Goal: Task Accomplishment & Management: Manage account settings

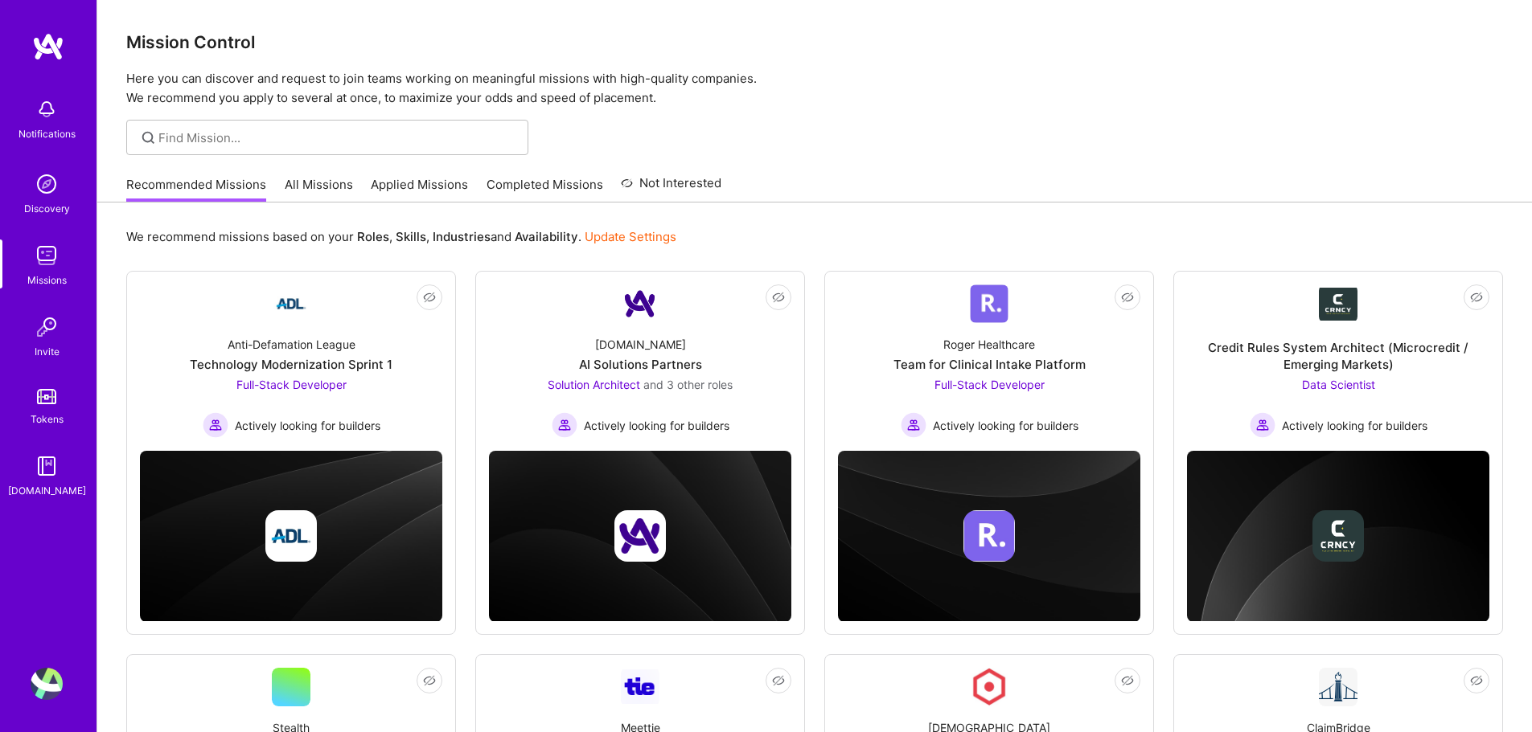
click at [641, 236] on link "Update Settings" at bounding box center [631, 236] width 92 height 15
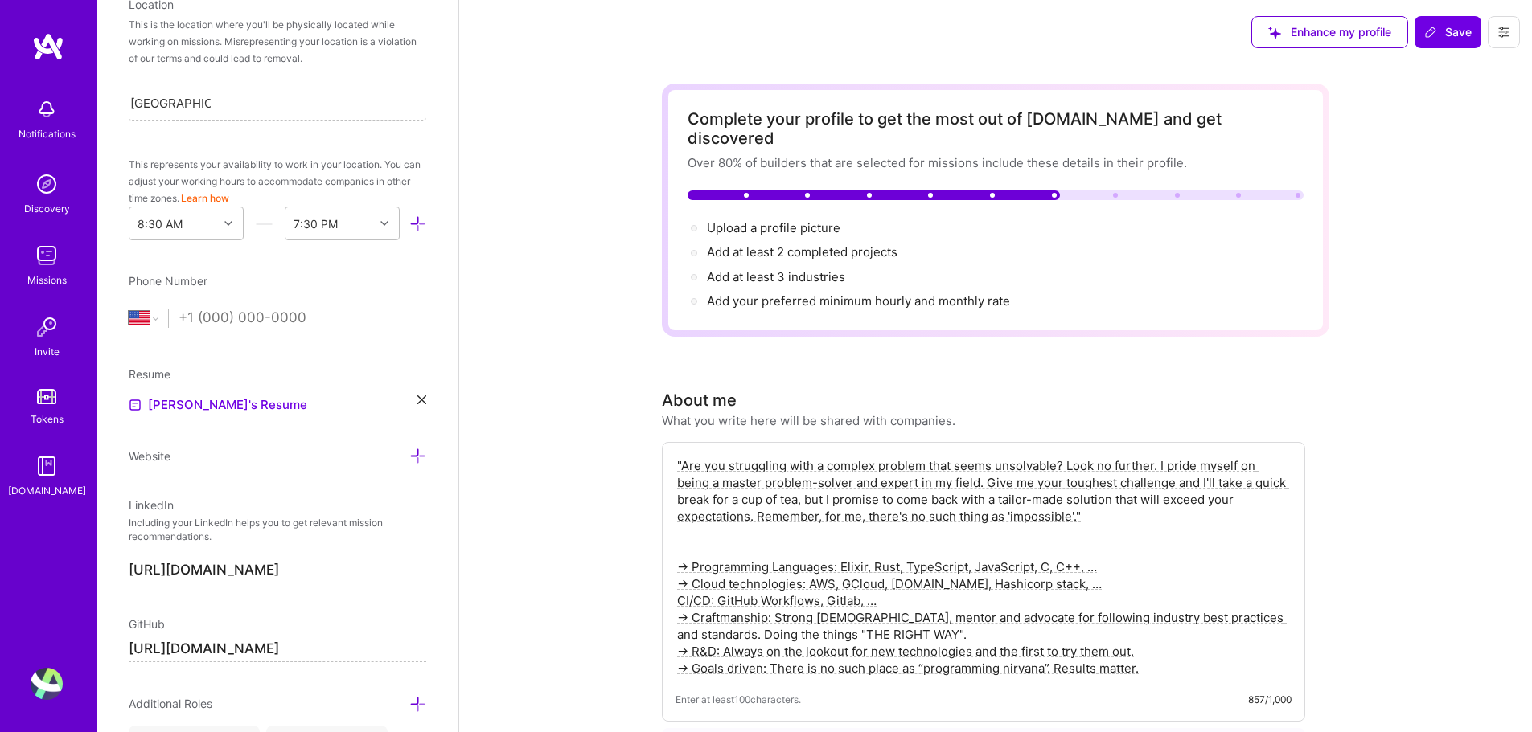
scroll to position [334, 0]
select select "CZ"
click at [129, 311] on select "[GEOGRAPHIC_DATA] [GEOGRAPHIC_DATA] [GEOGRAPHIC_DATA] [GEOGRAPHIC_DATA] [US_STA…" at bounding box center [148, 320] width 39 height 19
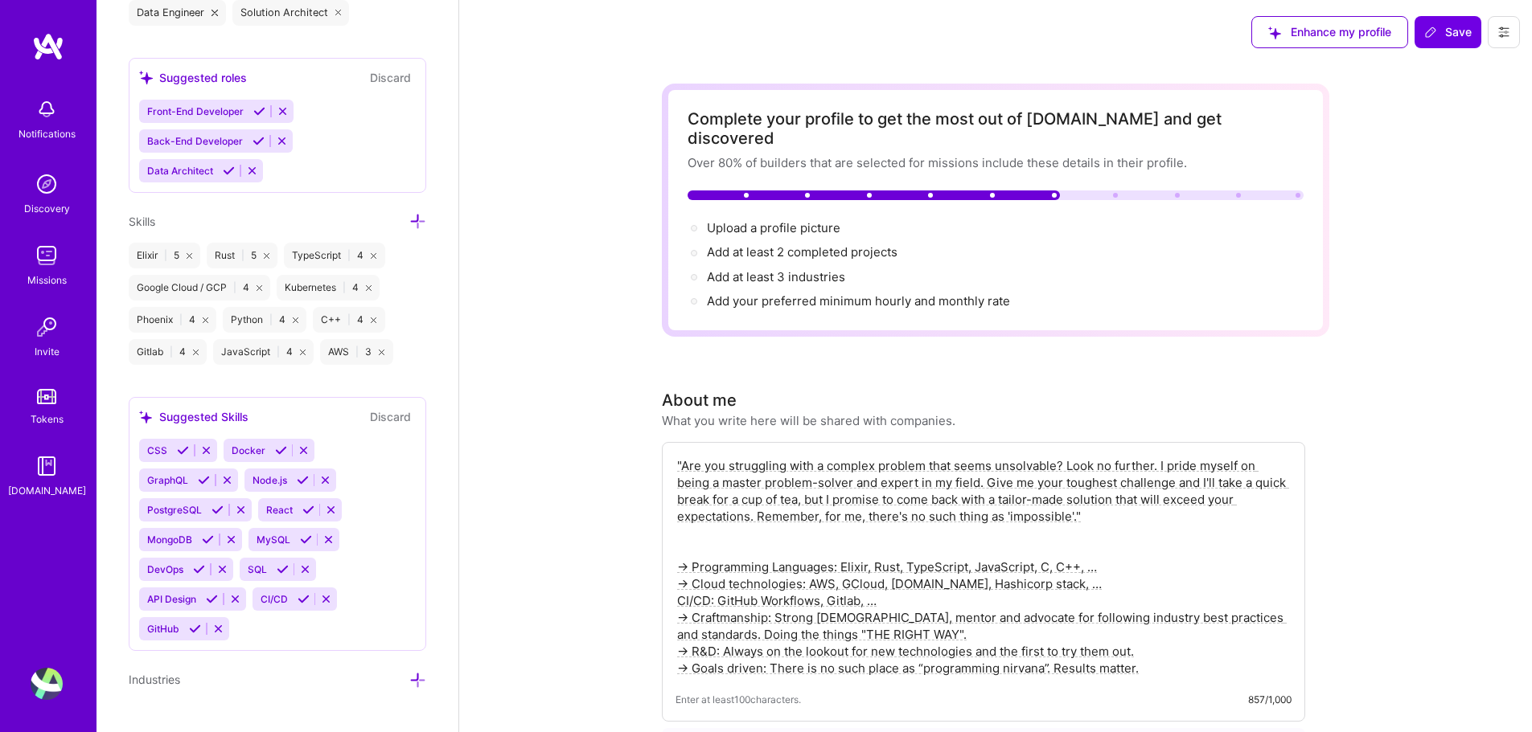
scroll to position [1129, 0]
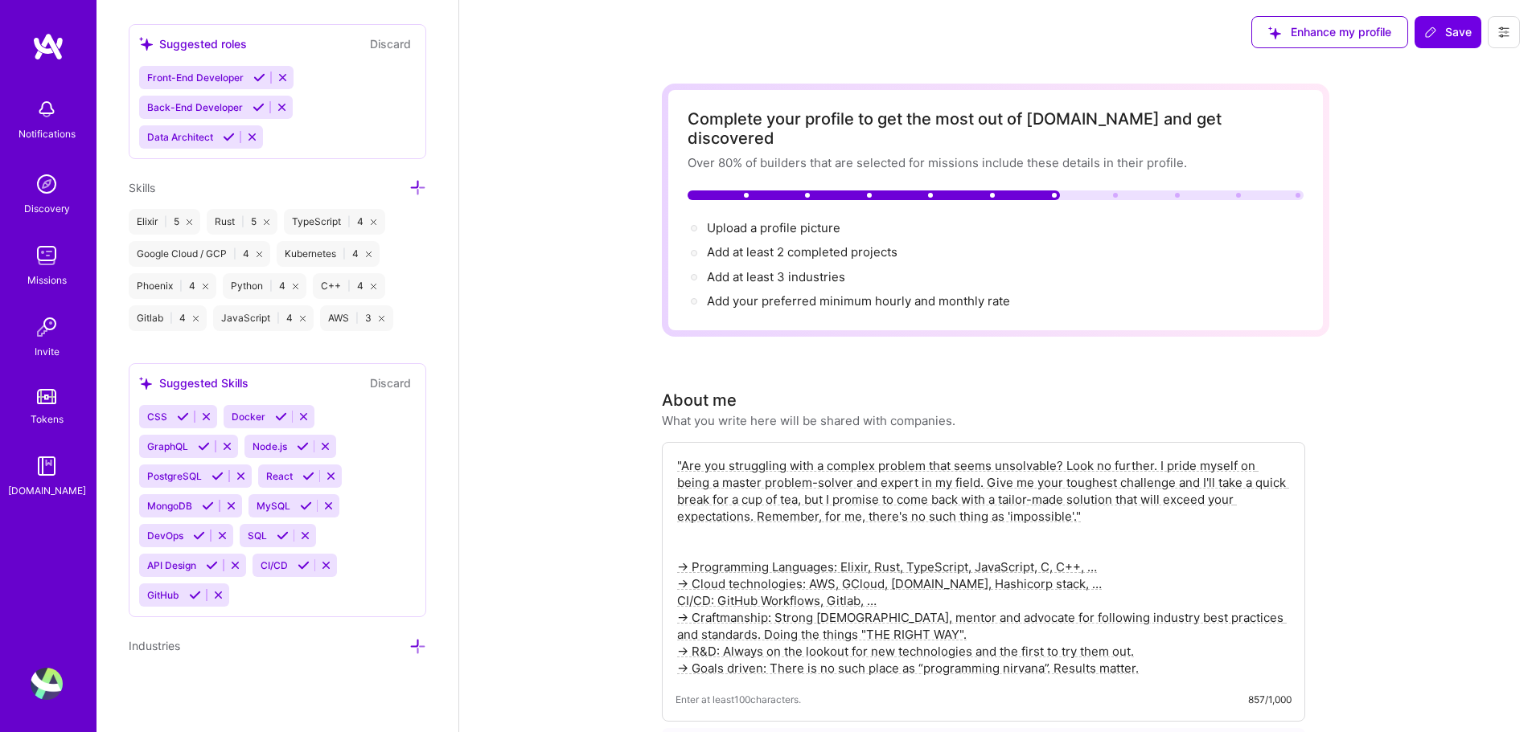
type input "775 995 881"
click at [203, 451] on icon at bounding box center [204, 447] width 12 height 12
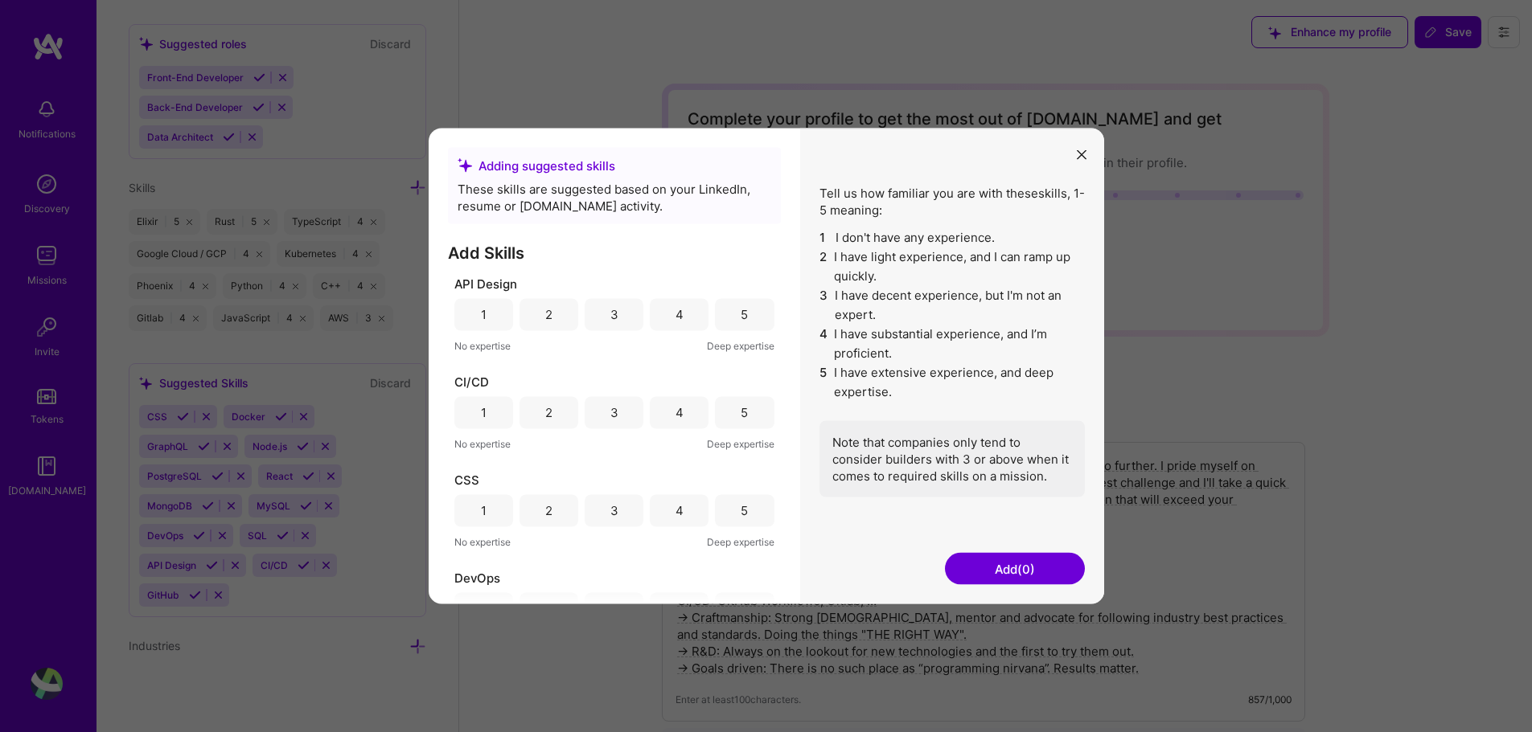
click at [742, 318] on div "5" at bounding box center [744, 314] width 7 height 17
click at [731, 416] on div "5" at bounding box center [744, 412] width 59 height 32
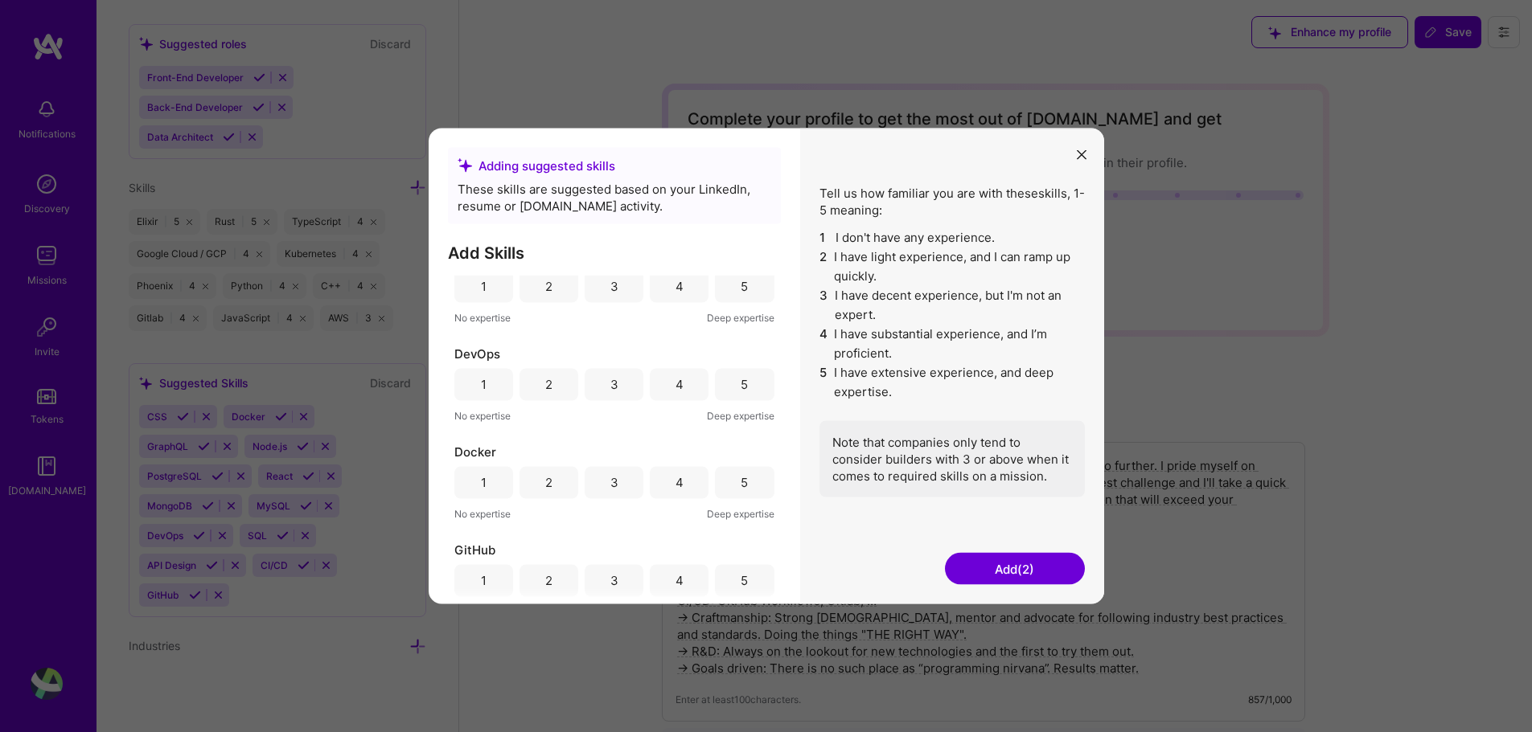
scroll to position [211, 0]
click at [617, 300] on div "3" at bounding box center [614, 299] width 59 height 32
click at [991, 576] on button "Add (3)" at bounding box center [1015, 569] width 140 height 32
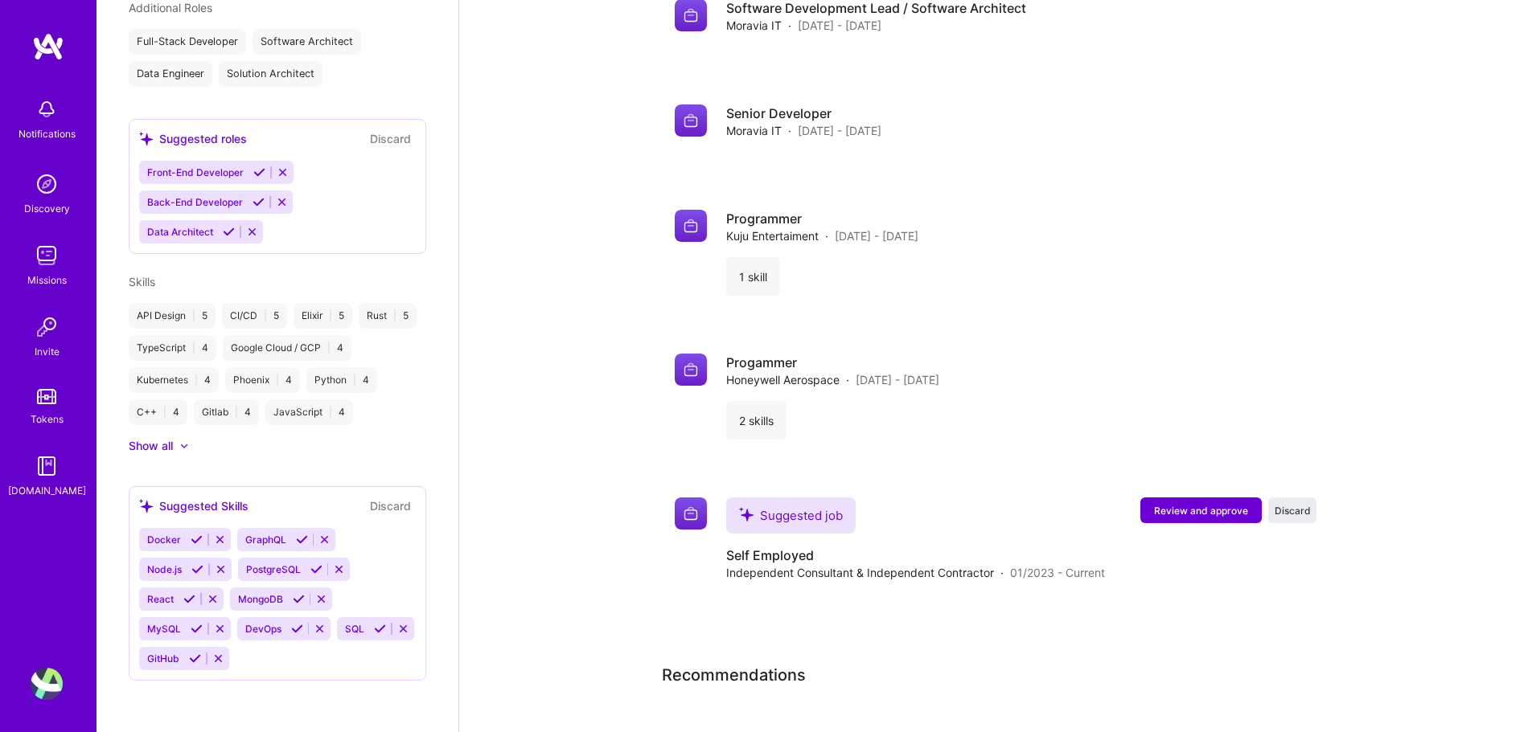
scroll to position [458, 0]
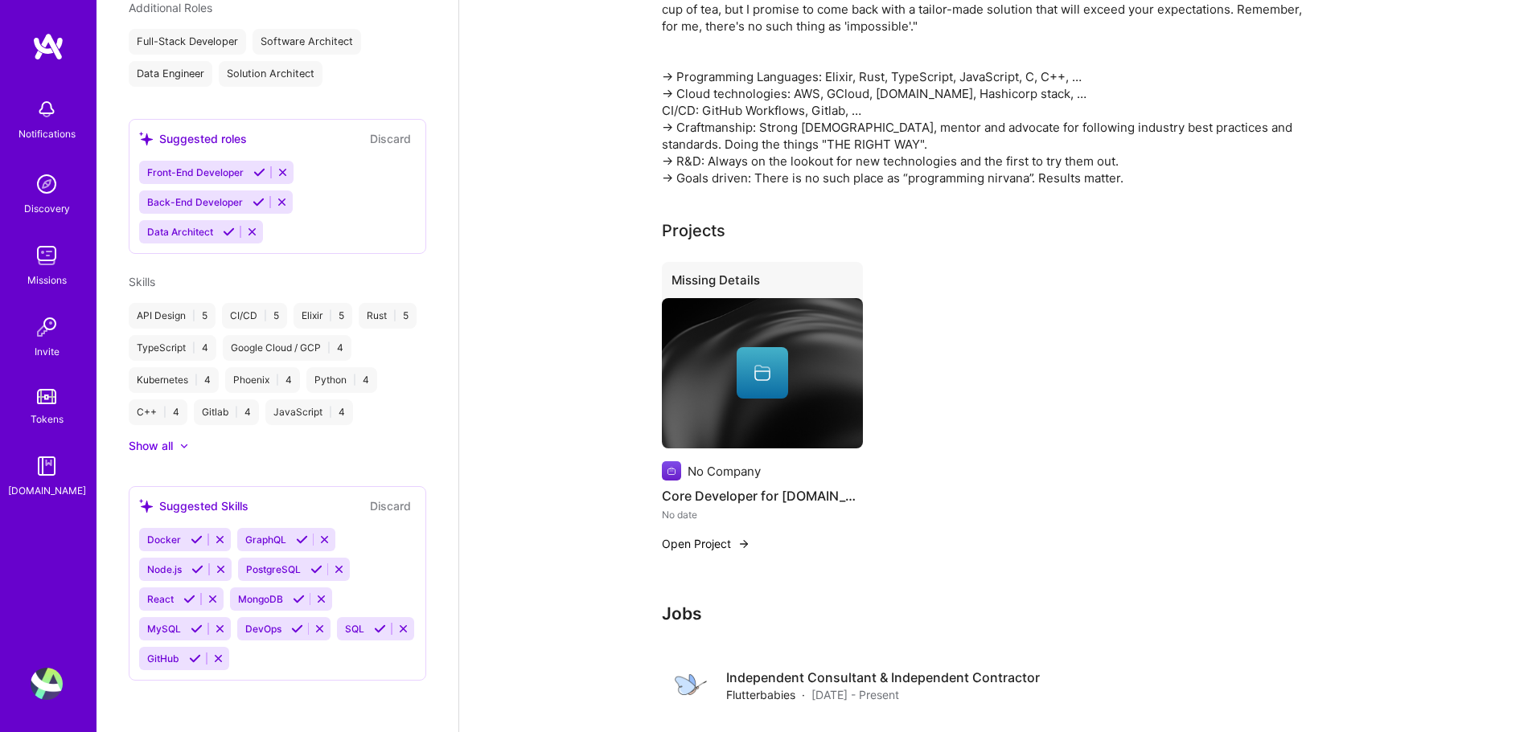
click at [351, 191] on div "Front-End Developer Back-End Developer Data Architect" at bounding box center [277, 202] width 277 height 83
click at [263, 166] on icon at bounding box center [259, 172] width 12 height 12
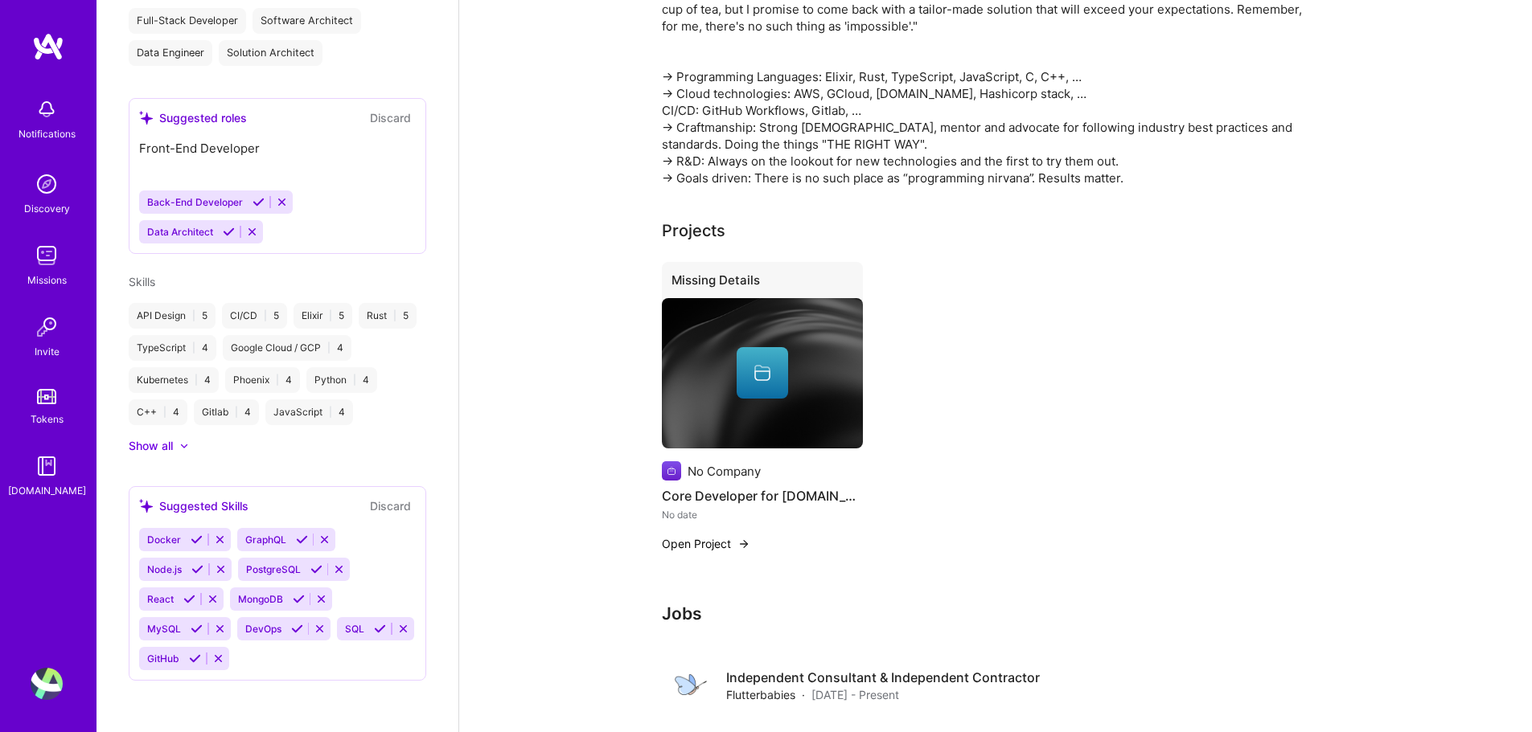
scroll to position [460, 0]
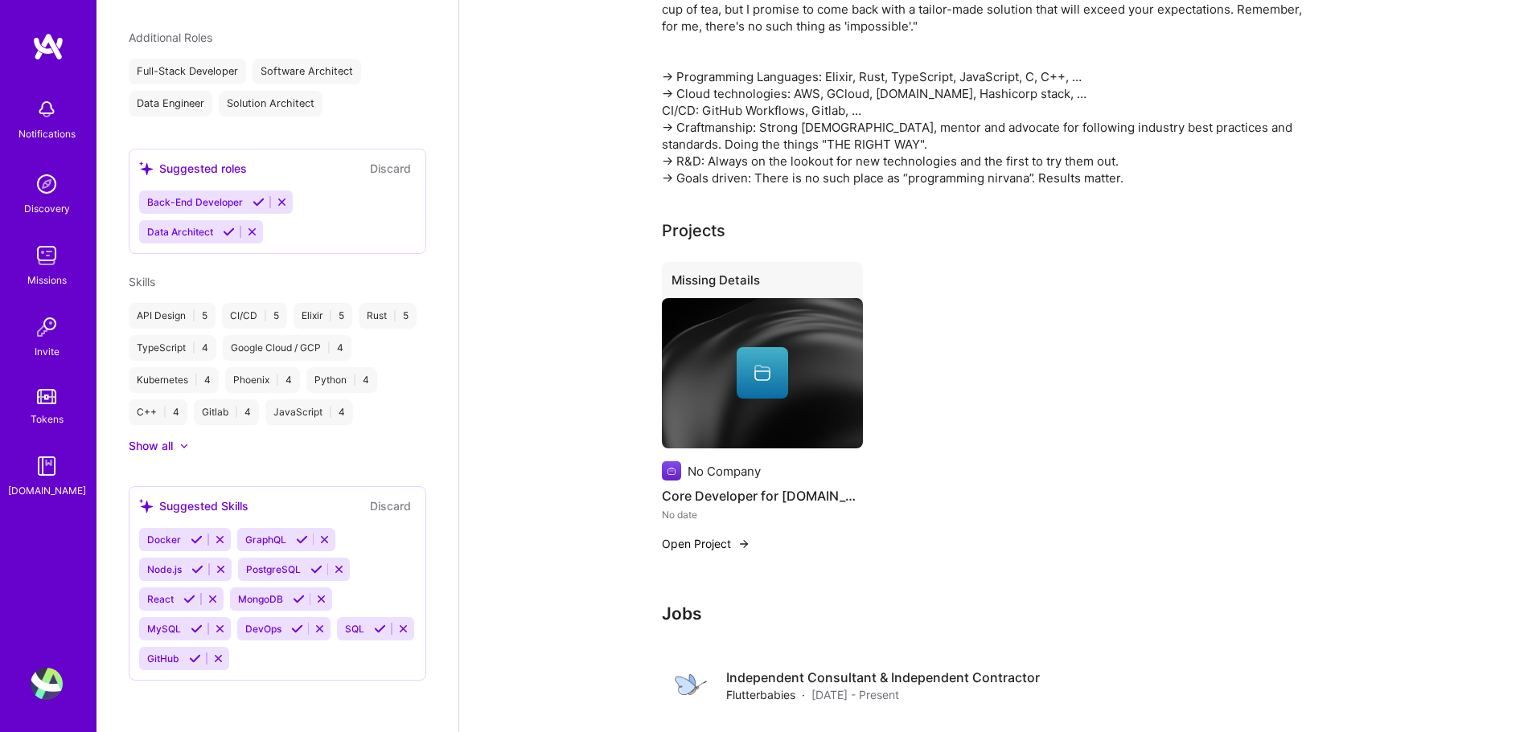
click at [257, 196] on icon at bounding box center [258, 202] width 12 height 12
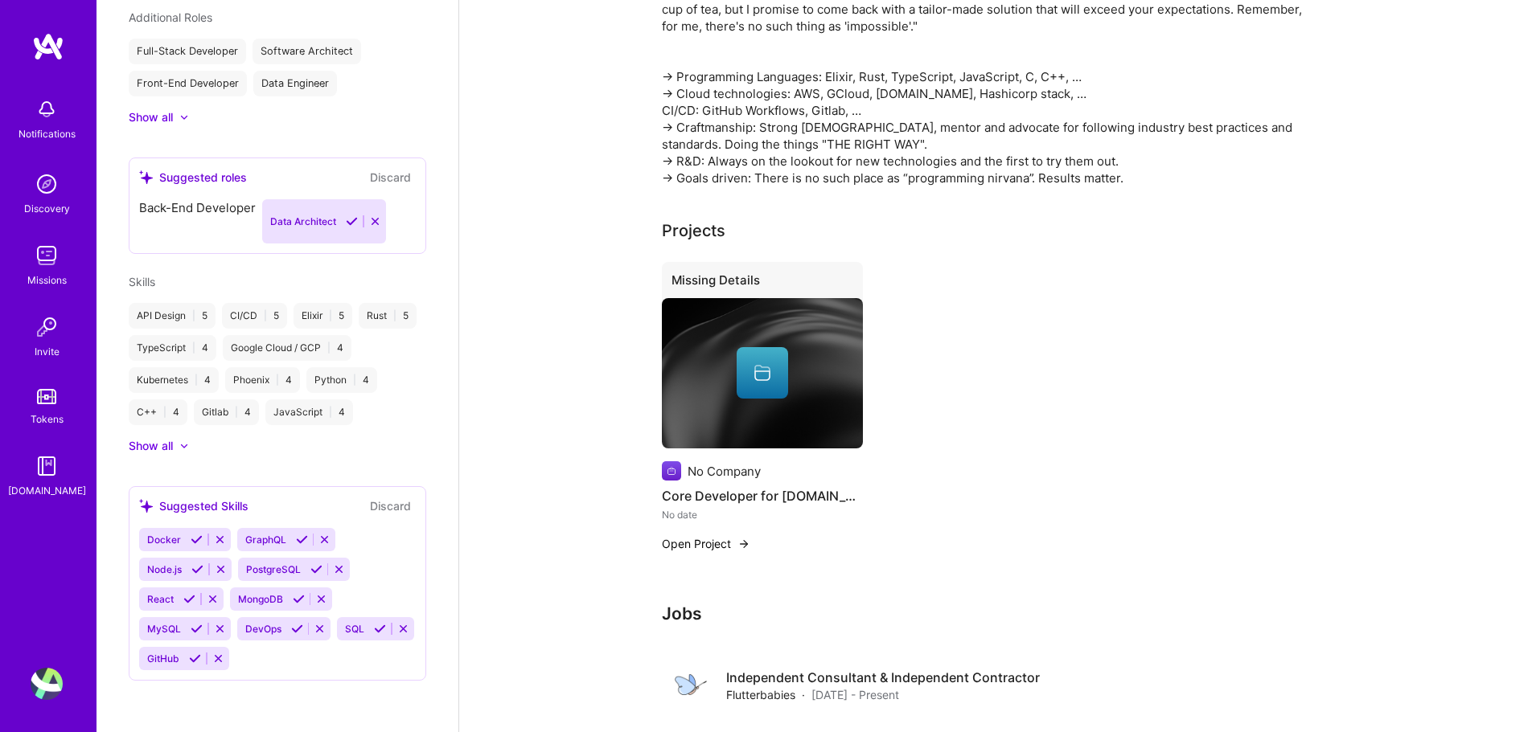
scroll to position [459, 0]
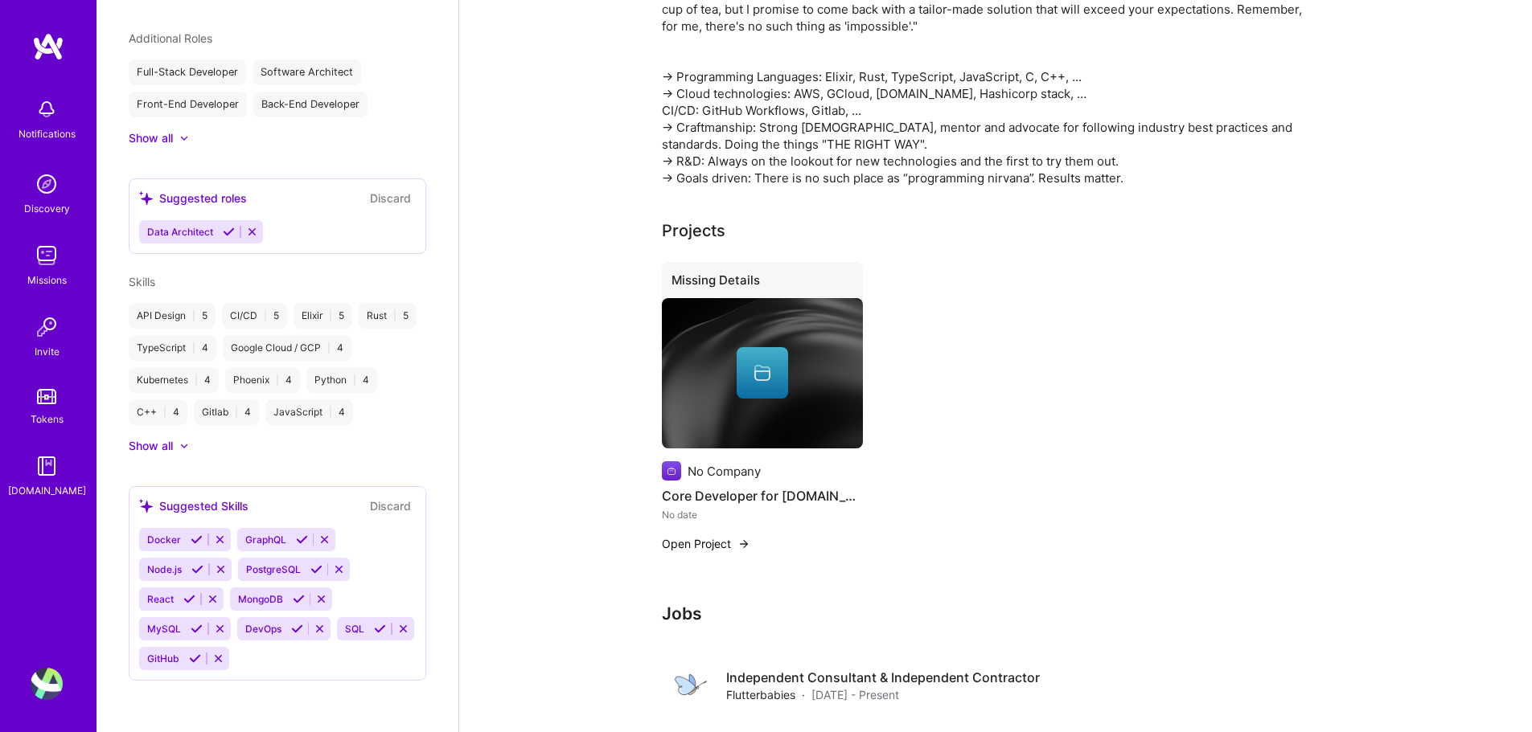
click at [222, 225] on button at bounding box center [229, 232] width 22 height 14
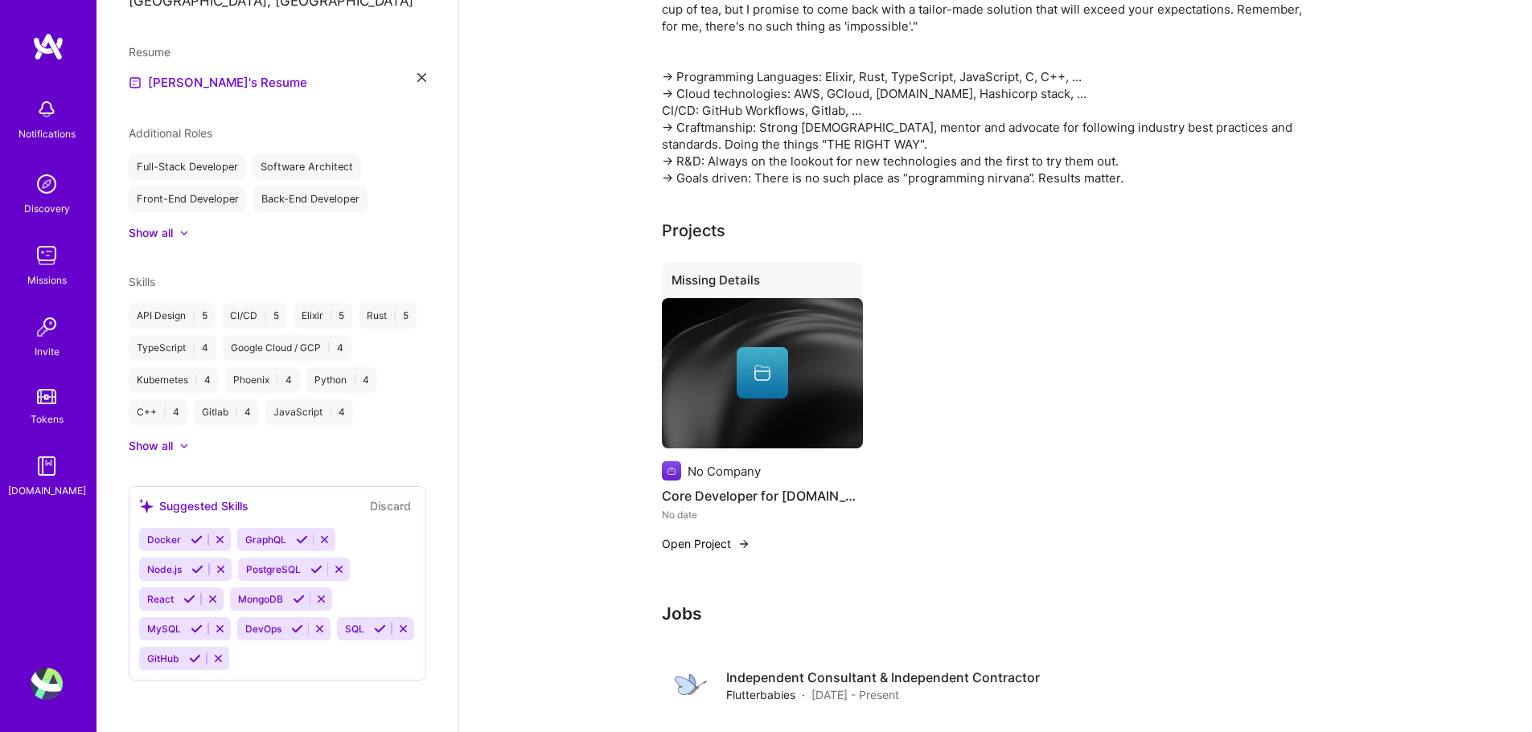
click at [191, 535] on icon at bounding box center [197, 540] width 12 height 12
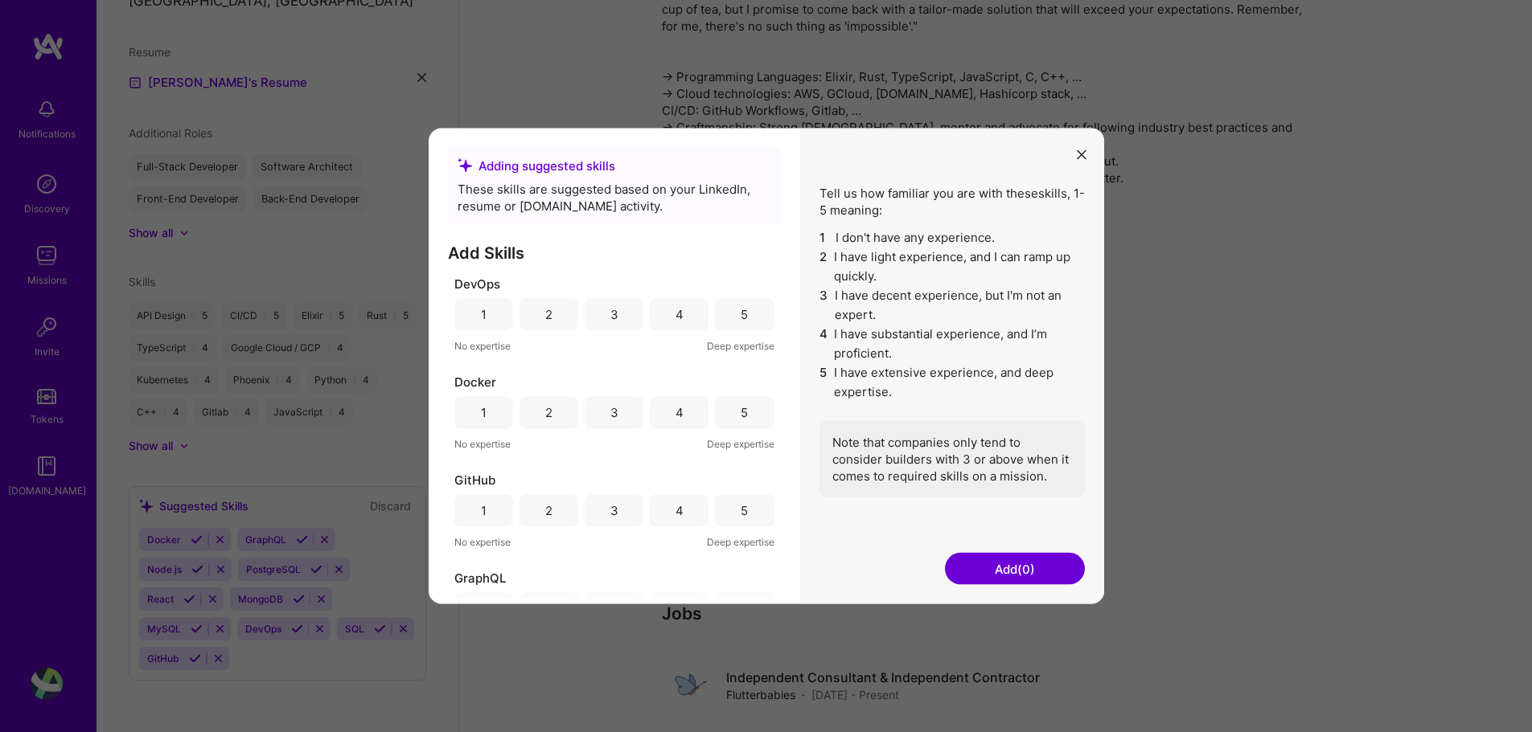
click at [663, 315] on div "4" at bounding box center [679, 314] width 59 height 32
click at [720, 413] on div "5" at bounding box center [744, 412] width 59 height 32
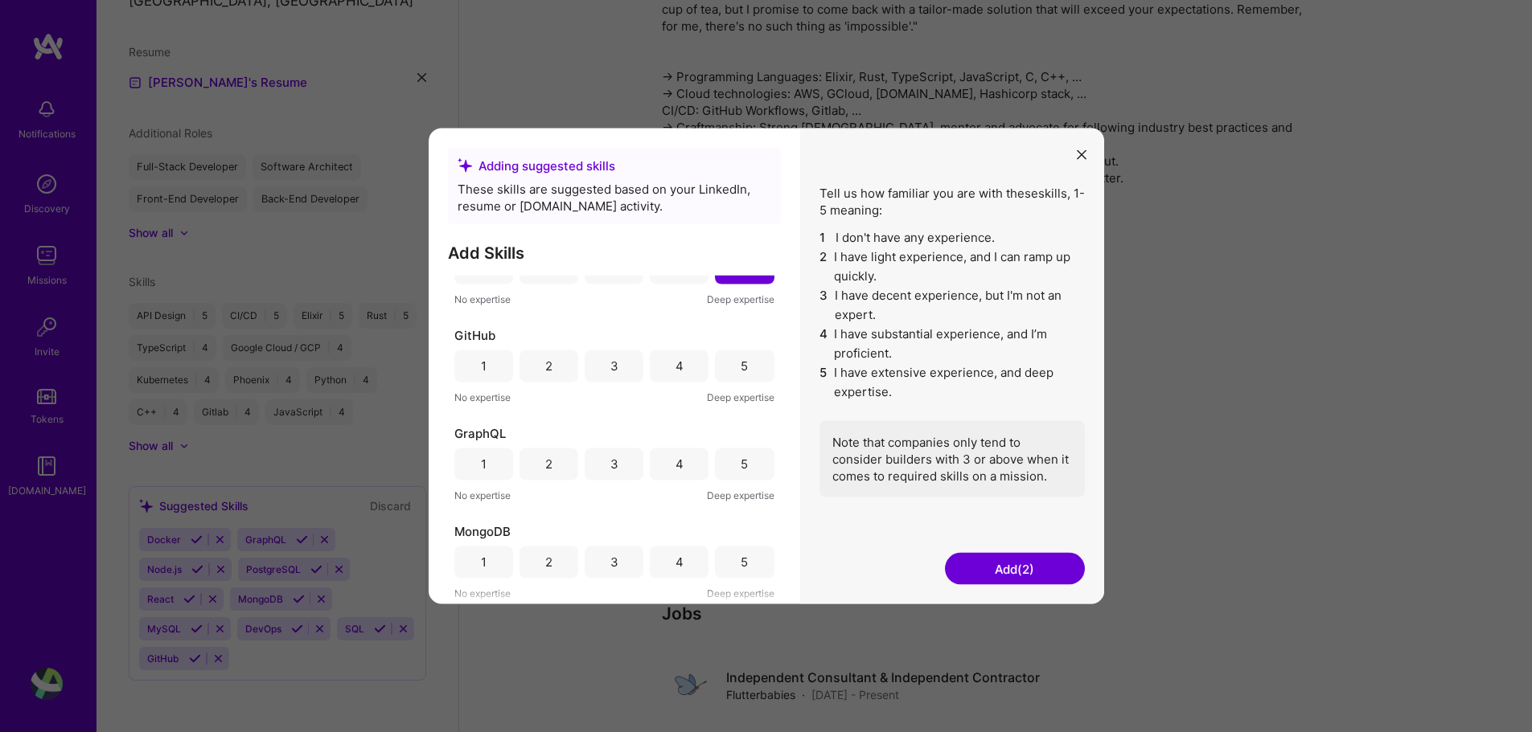
scroll to position [215, 0]
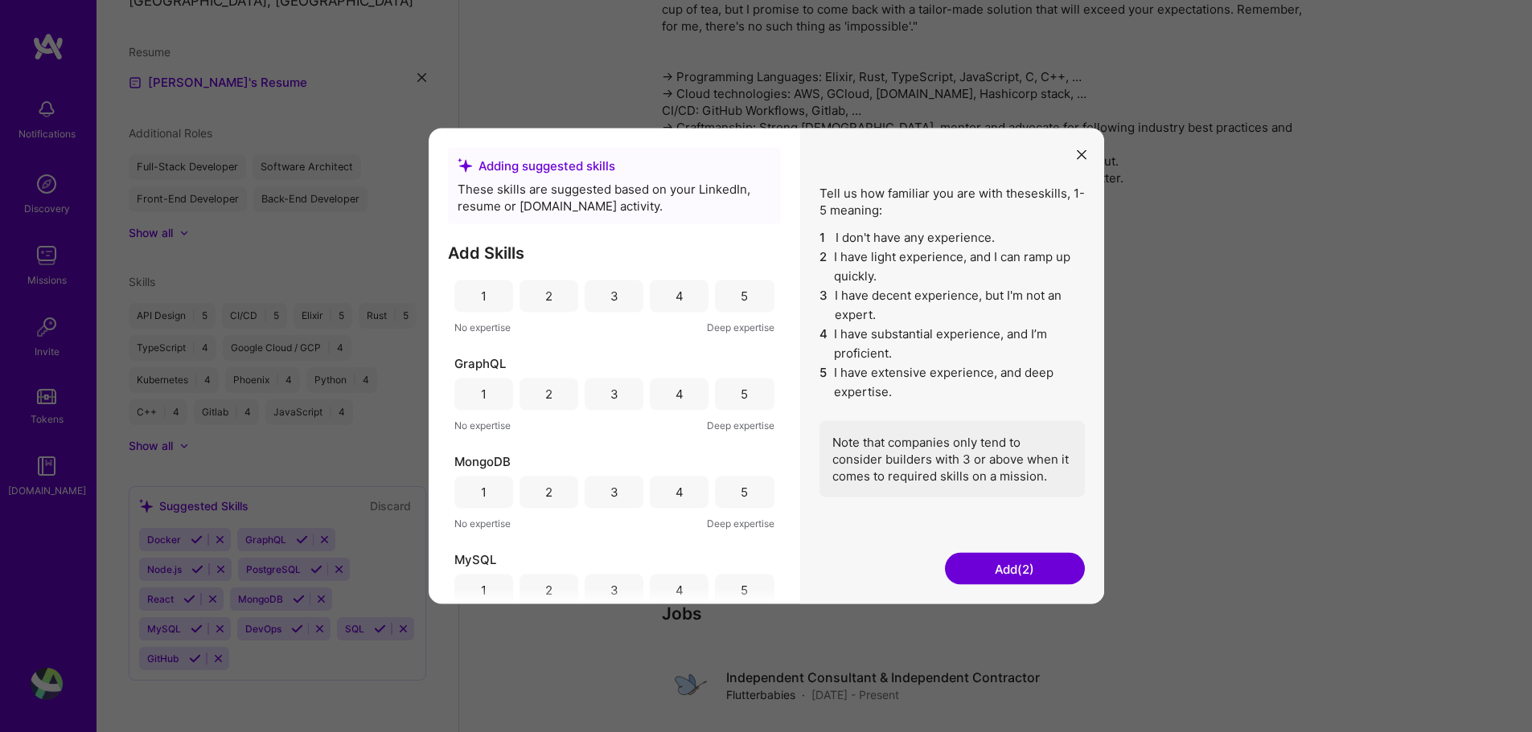
click at [731, 305] on div "5" at bounding box center [744, 296] width 59 height 32
click at [676, 402] on div "4" at bounding box center [679, 394] width 8 height 17
click at [624, 490] on div "3" at bounding box center [614, 492] width 59 height 32
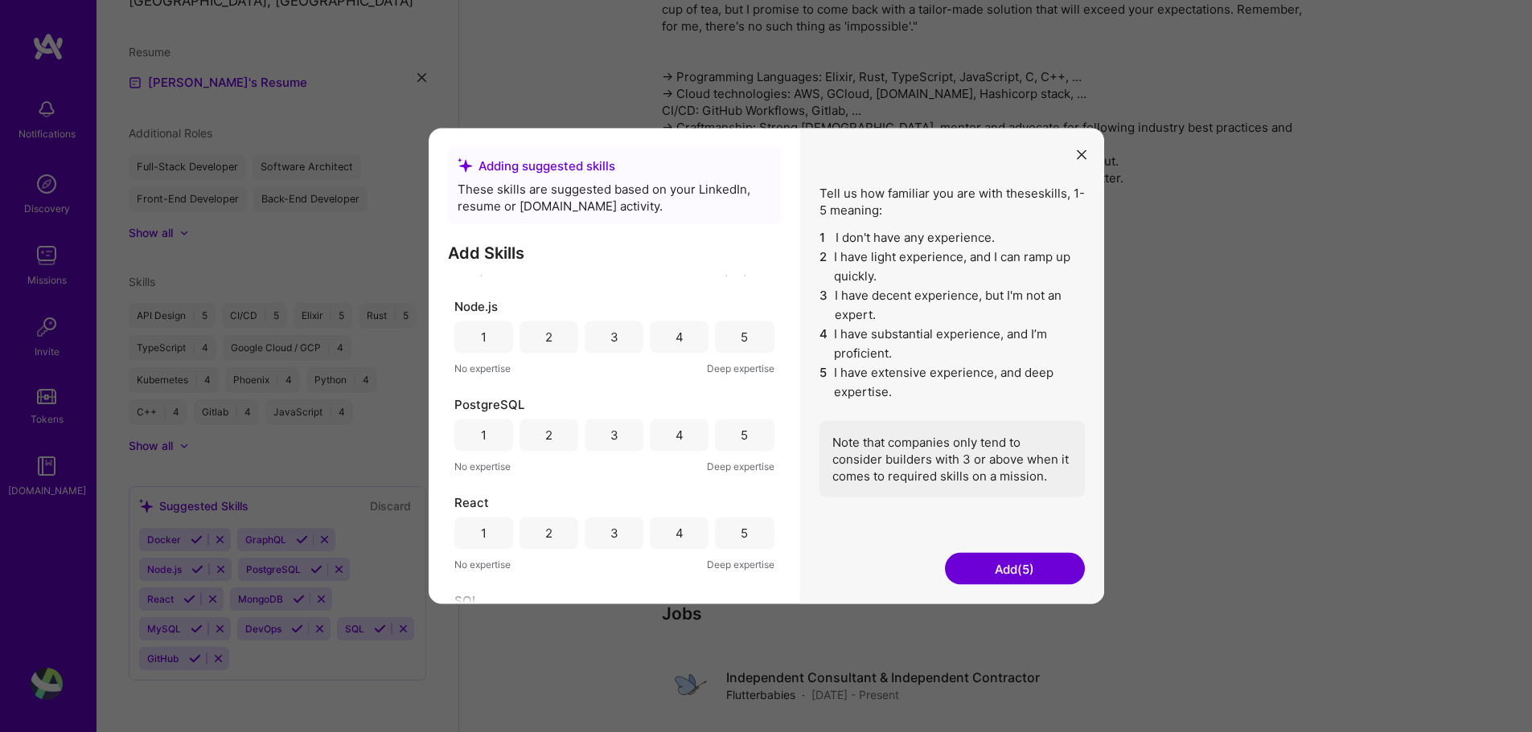
scroll to position [552, 0]
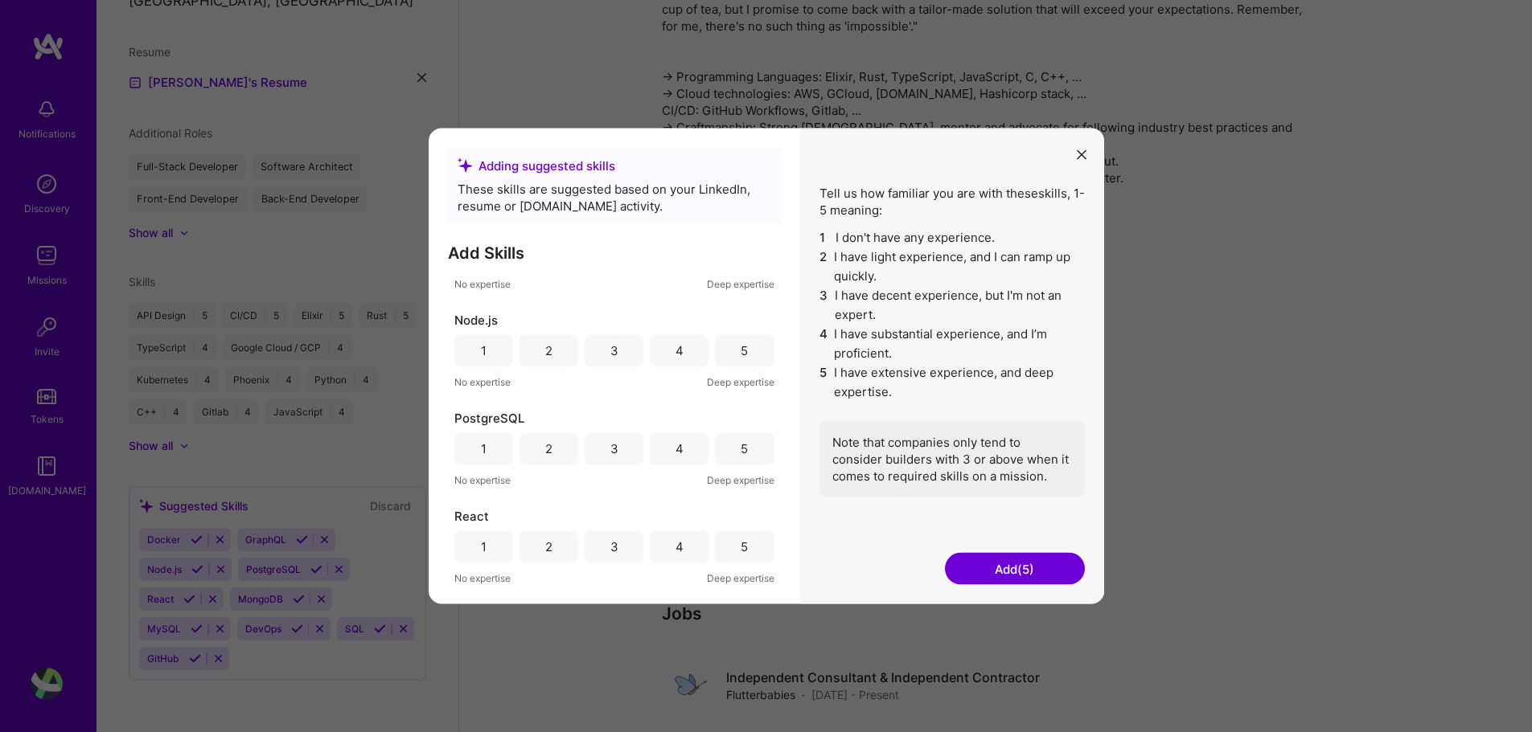
click at [745, 451] on div "5" at bounding box center [744, 449] width 59 height 32
click at [687, 344] on div "4" at bounding box center [679, 350] width 59 height 32
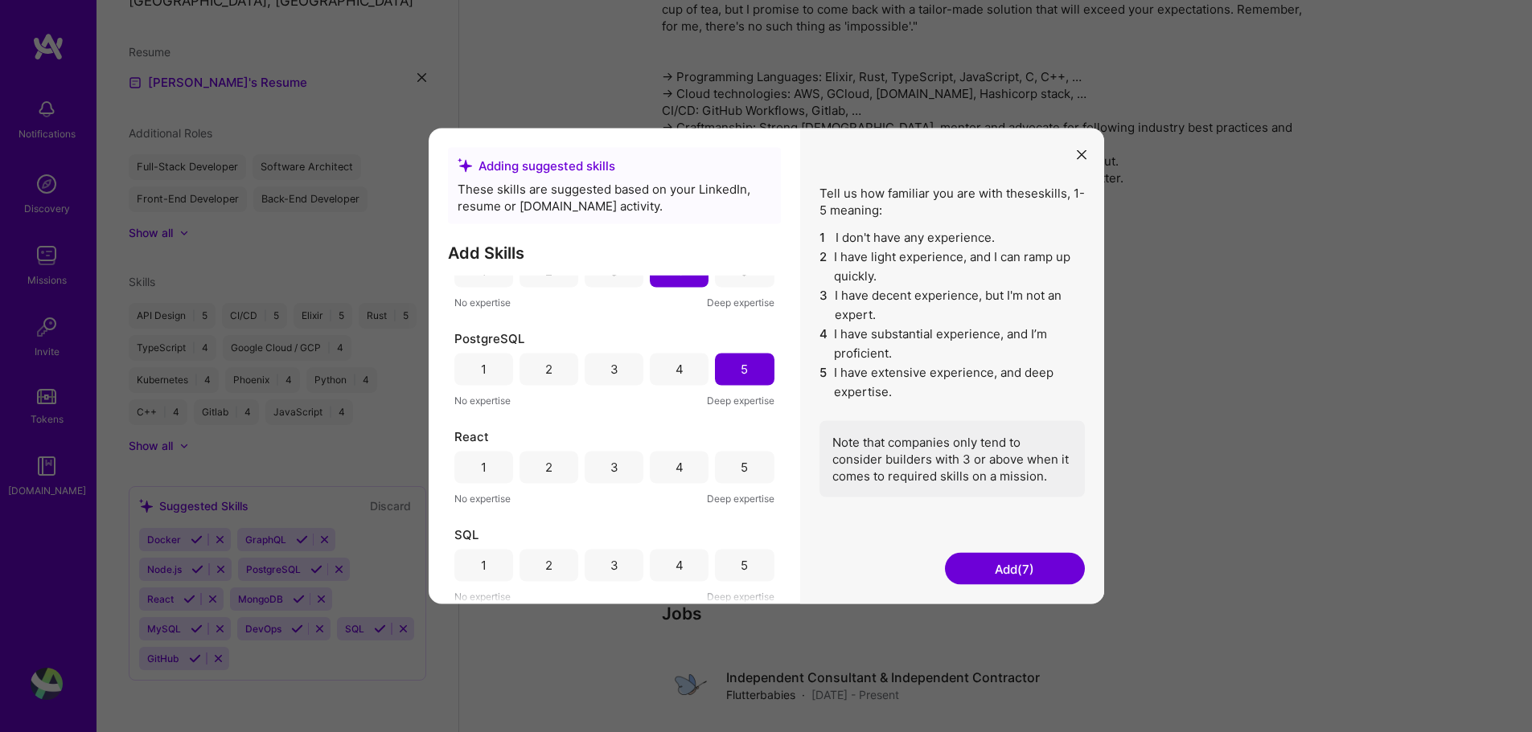
click at [678, 459] on div "4" at bounding box center [679, 467] width 8 height 17
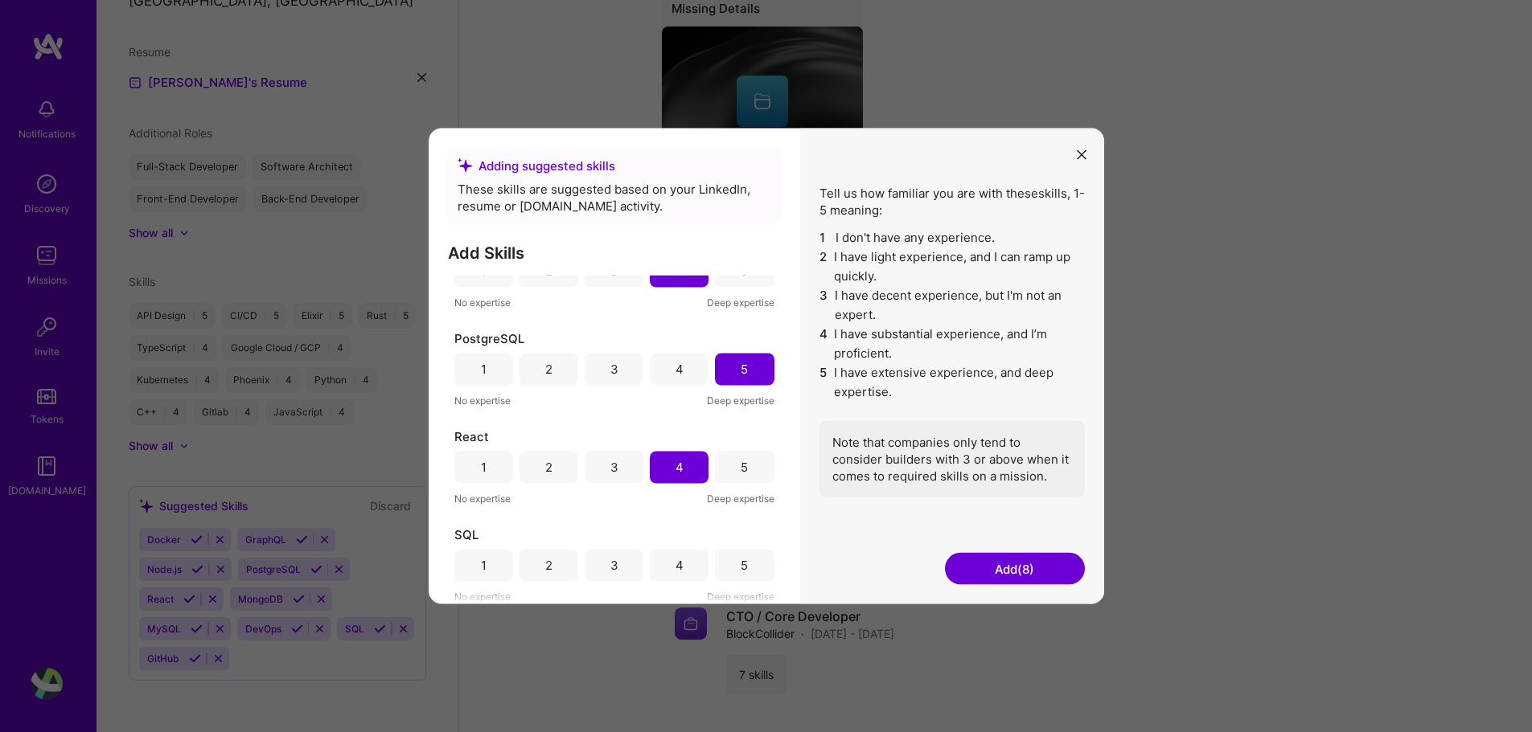
scroll to position [731, 0]
click at [726, 570] on div "5" at bounding box center [744, 565] width 59 height 32
click at [1040, 565] on button "Add (9)" at bounding box center [1015, 569] width 140 height 32
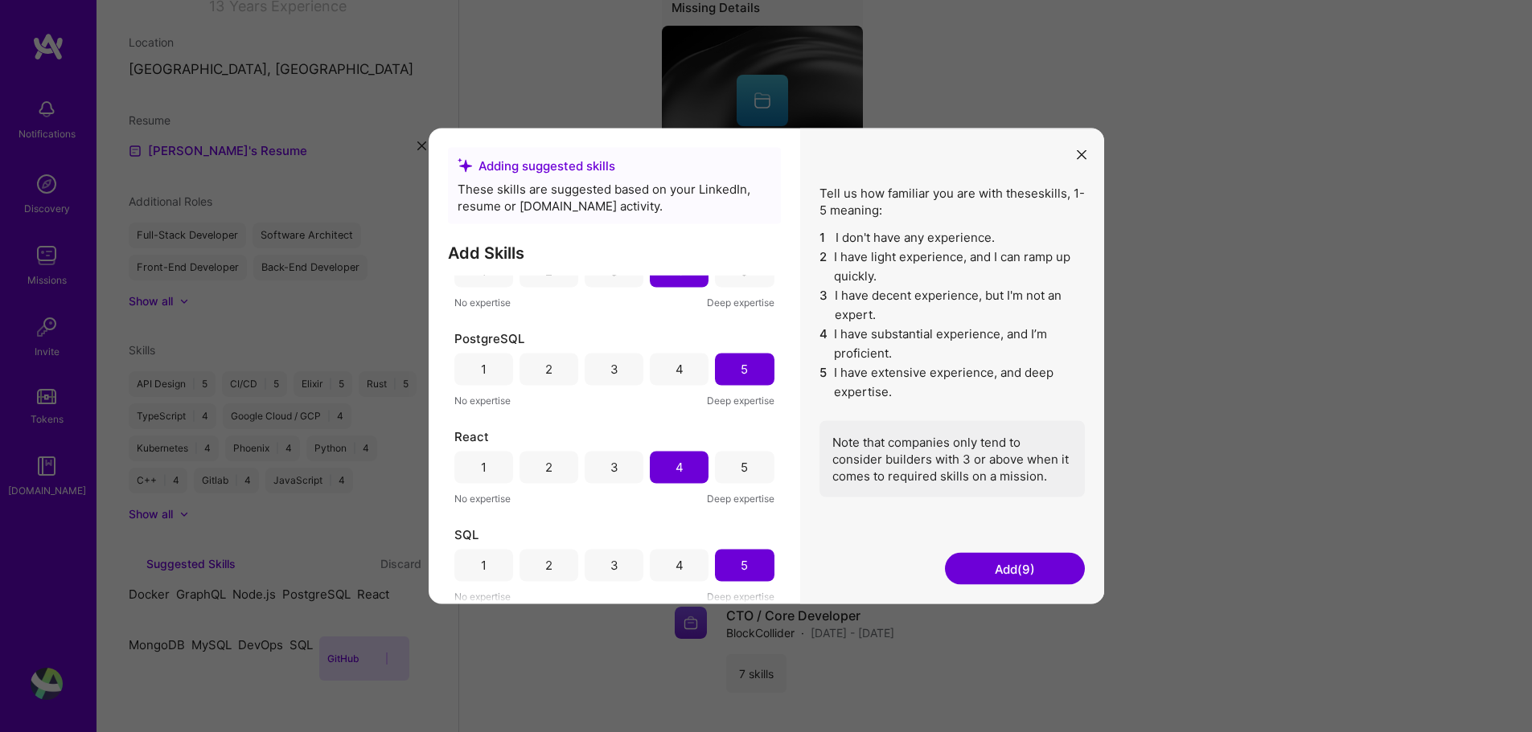
scroll to position [150, 0]
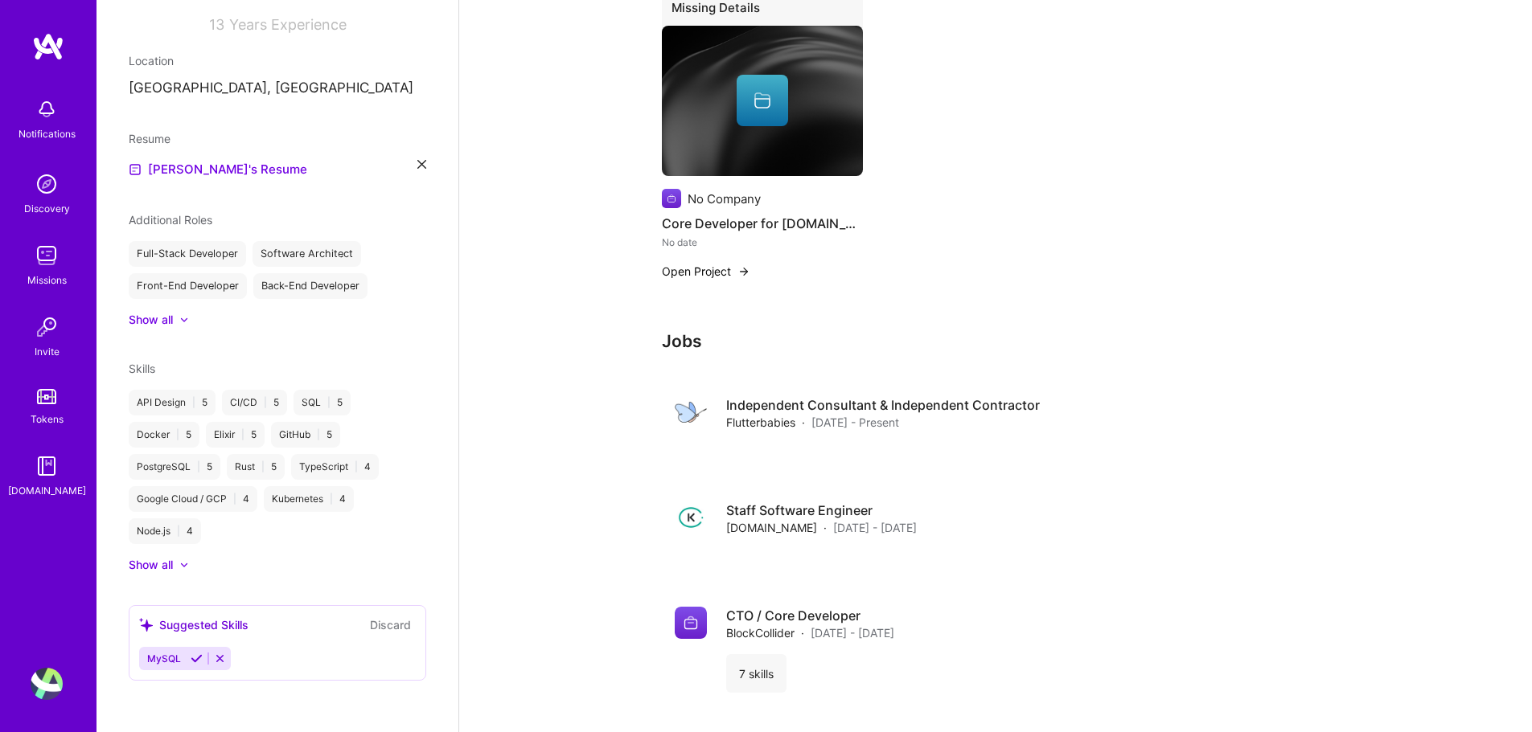
click at [215, 663] on icon at bounding box center [220, 659] width 12 height 12
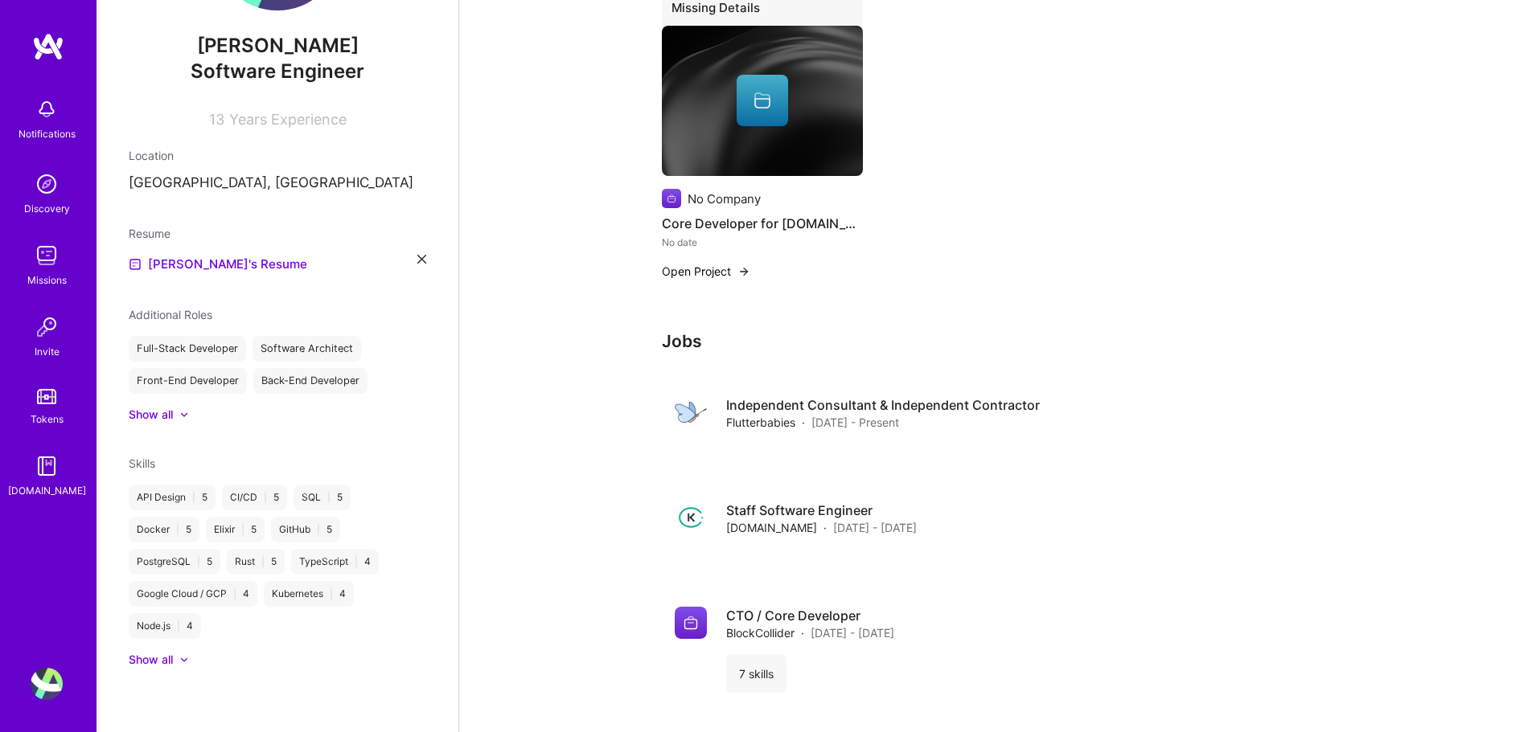
scroll to position [150, 0]
click at [175, 662] on div at bounding box center [176, 660] width 6 height 16
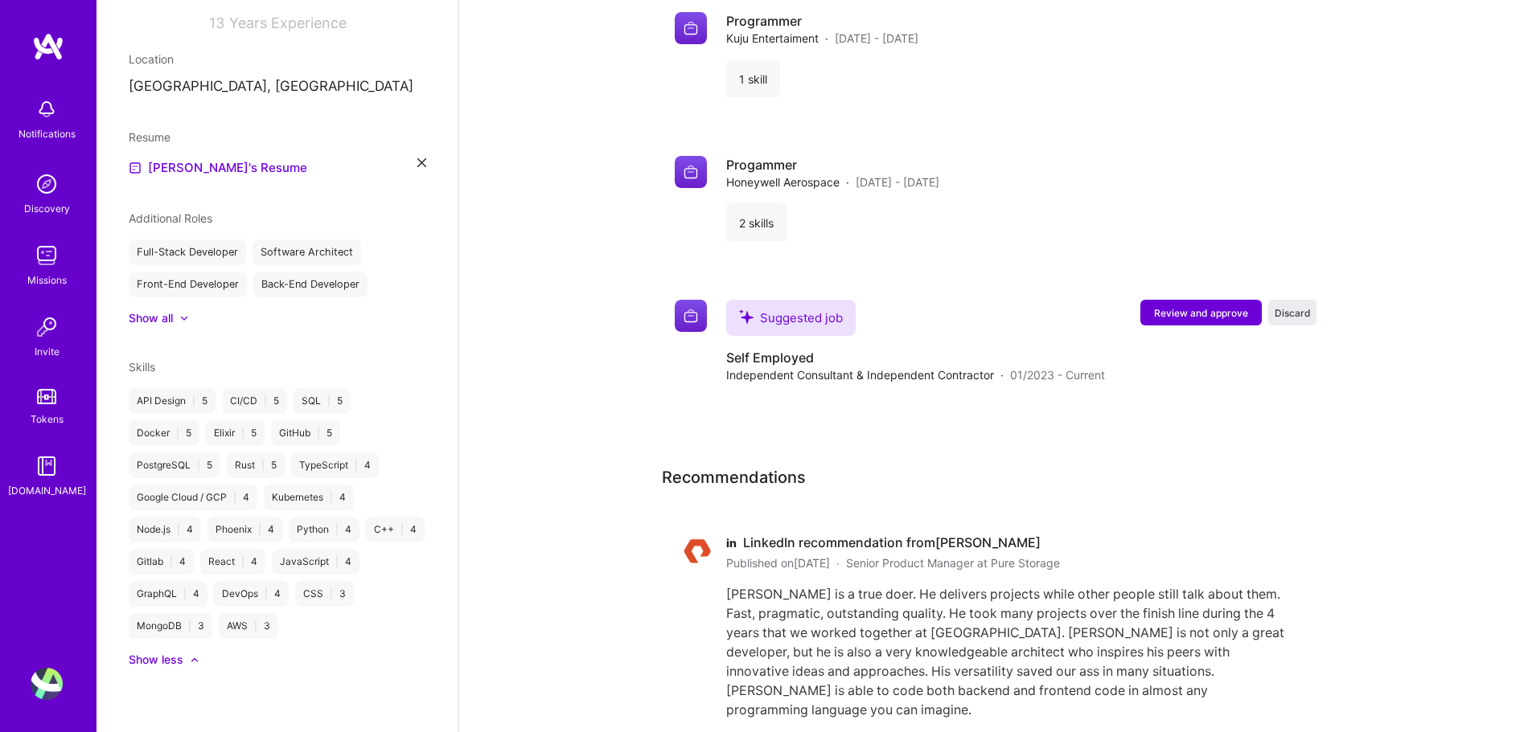
scroll to position [1914, 0]
